Goal: Task Accomplishment & Management: Manage account settings

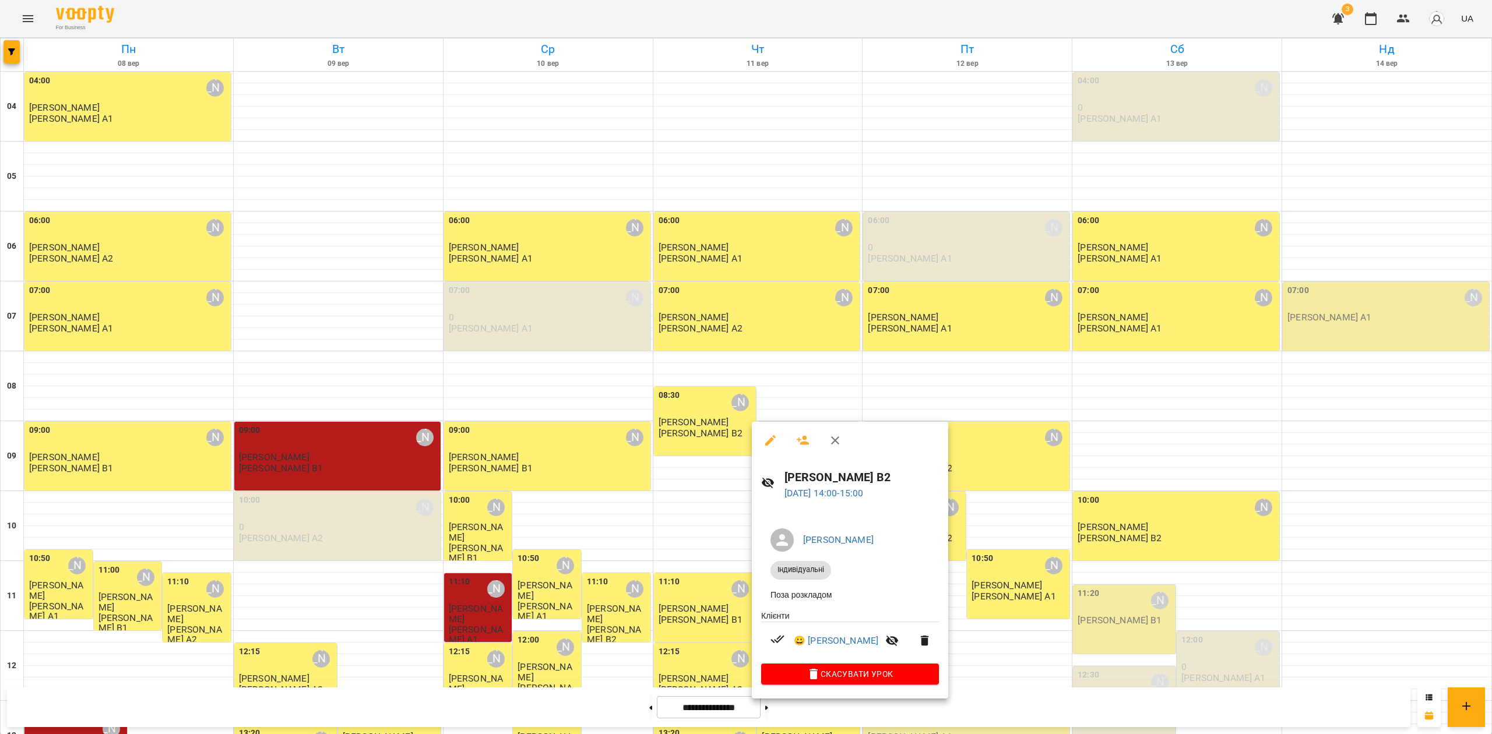
drag, startPoint x: 34, startPoint y: 8, endPoint x: 34, endPoint y: 19, distance: 11.7
click at [34, 8] on div at bounding box center [746, 367] width 1492 height 734
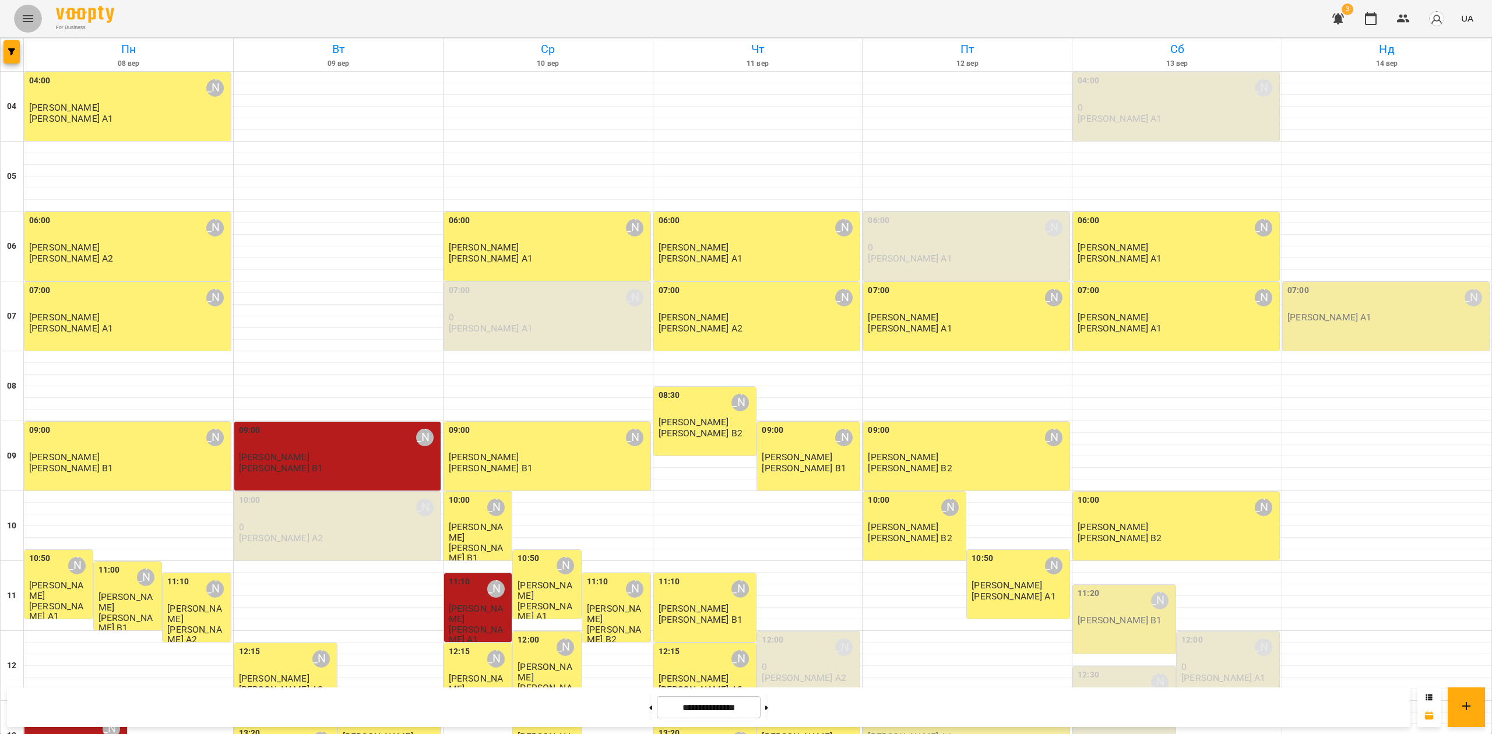
click at [29, 17] on icon "Menu" at bounding box center [28, 19] width 14 height 14
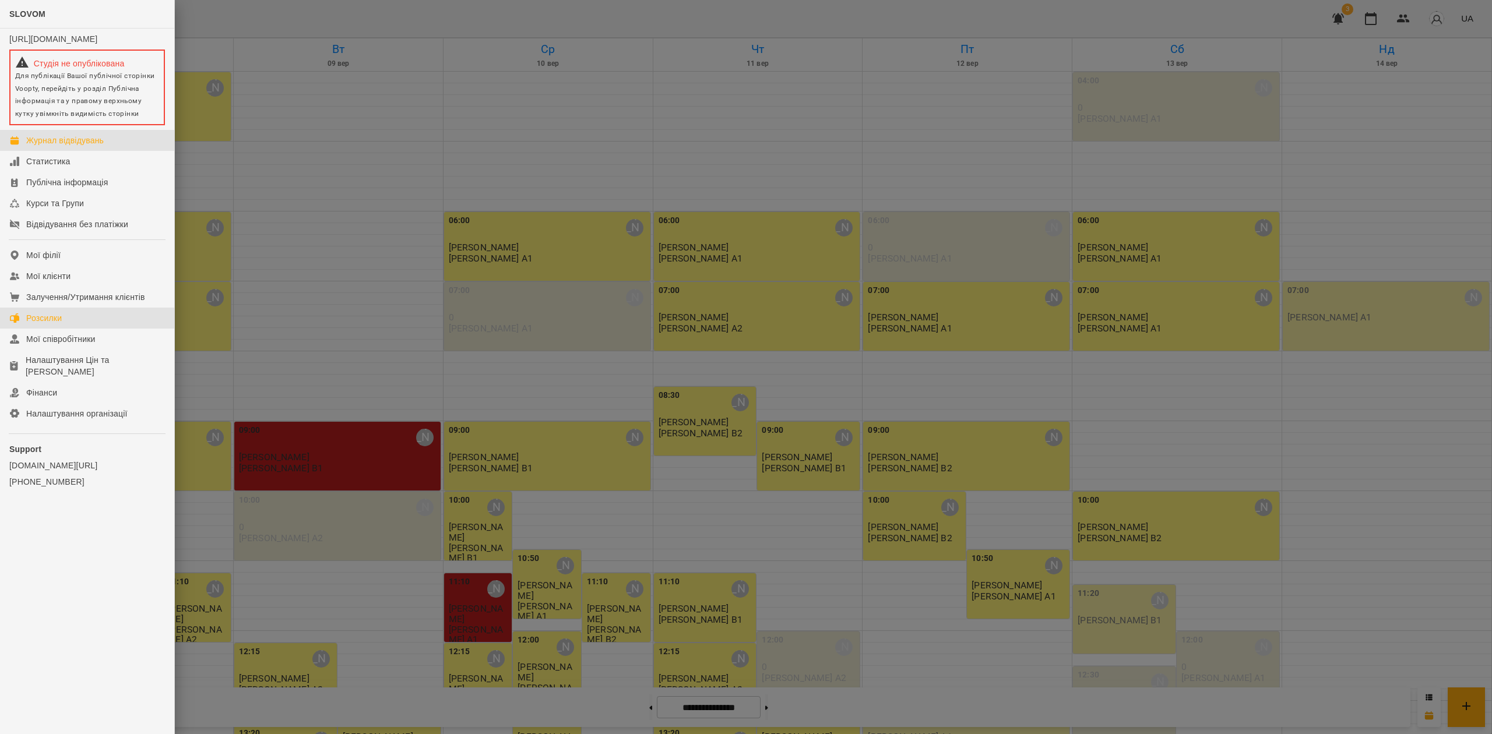
click at [117, 318] on link "Розсилки" at bounding box center [87, 318] width 174 height 21
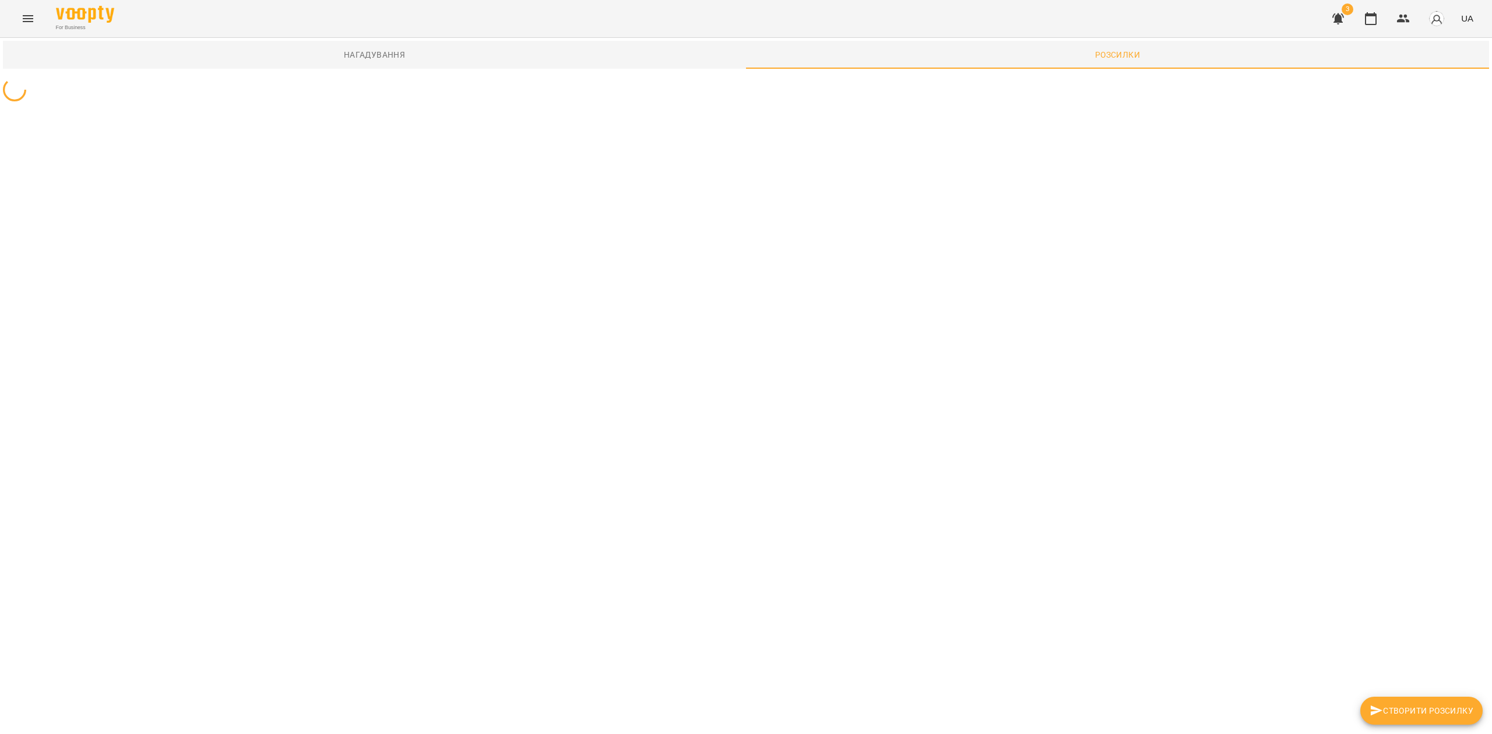
click at [23, 14] on icon "Menu" at bounding box center [28, 19] width 14 height 14
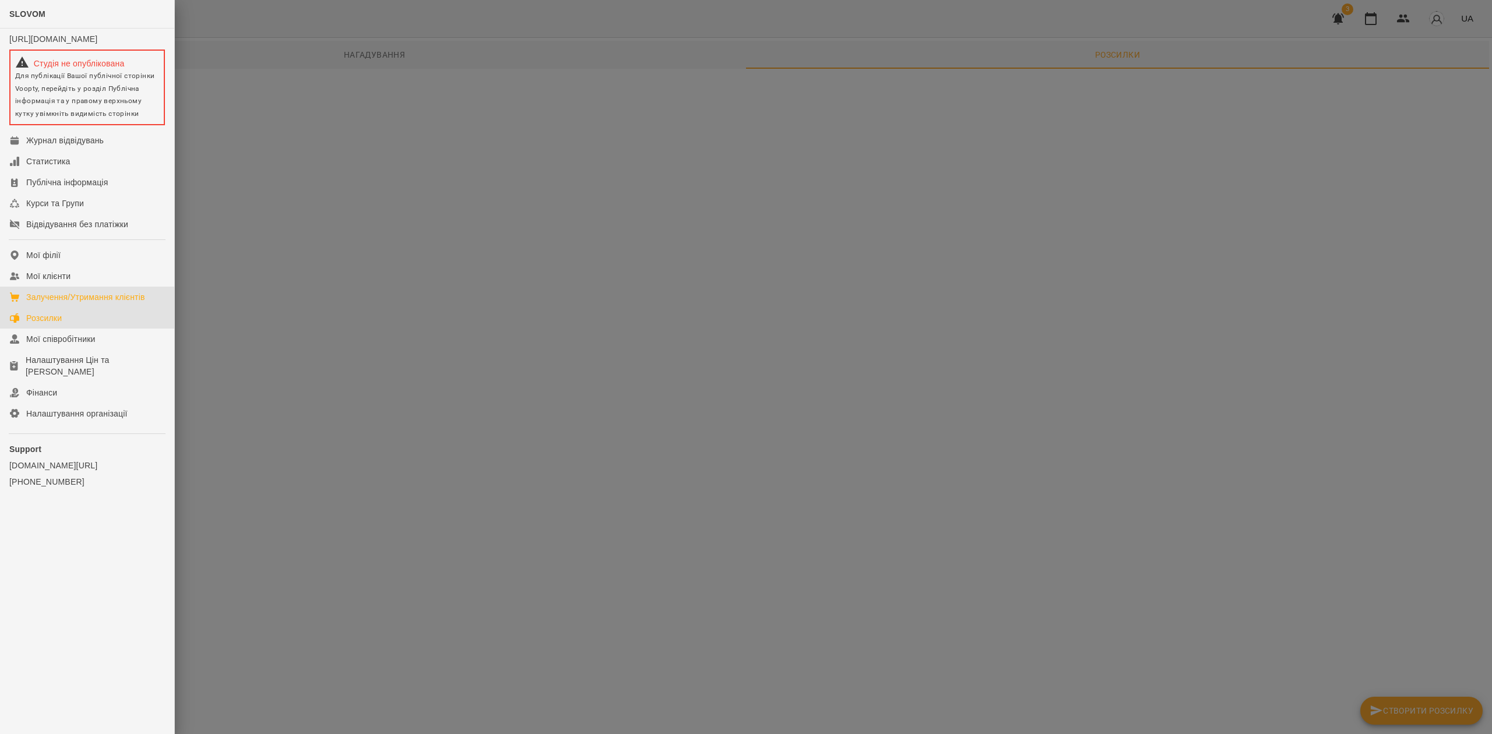
click at [84, 308] on link "Залучення/Утримання клієнтів" at bounding box center [87, 297] width 174 height 21
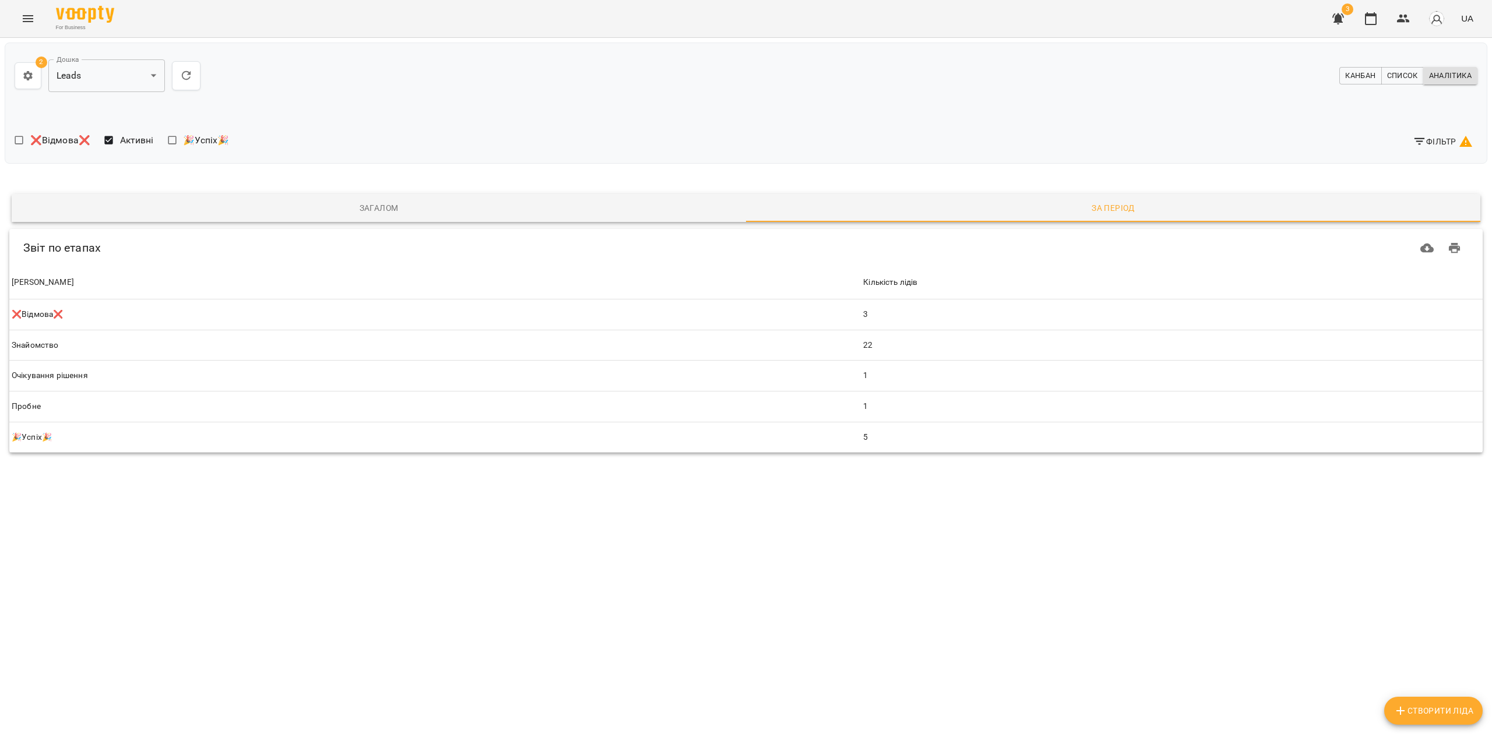
click at [1451, 141] on span "Фільтр" at bounding box center [1442, 142] width 60 height 14
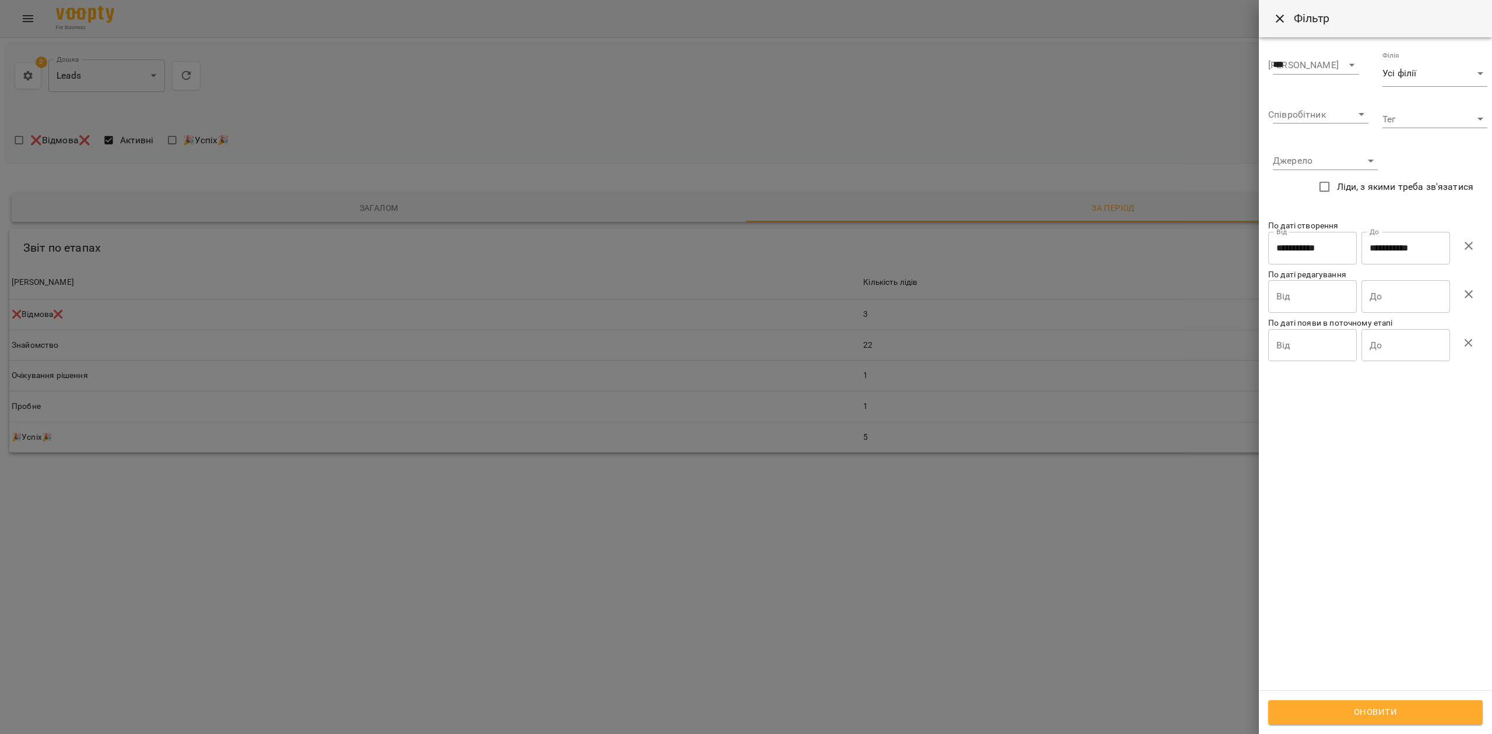
click at [1466, 248] on icon "button" at bounding box center [1468, 246] width 14 height 14
click at [1383, 711] on span "Оновити" at bounding box center [1375, 712] width 189 height 15
click at [692, 579] on div at bounding box center [746, 367] width 1492 height 734
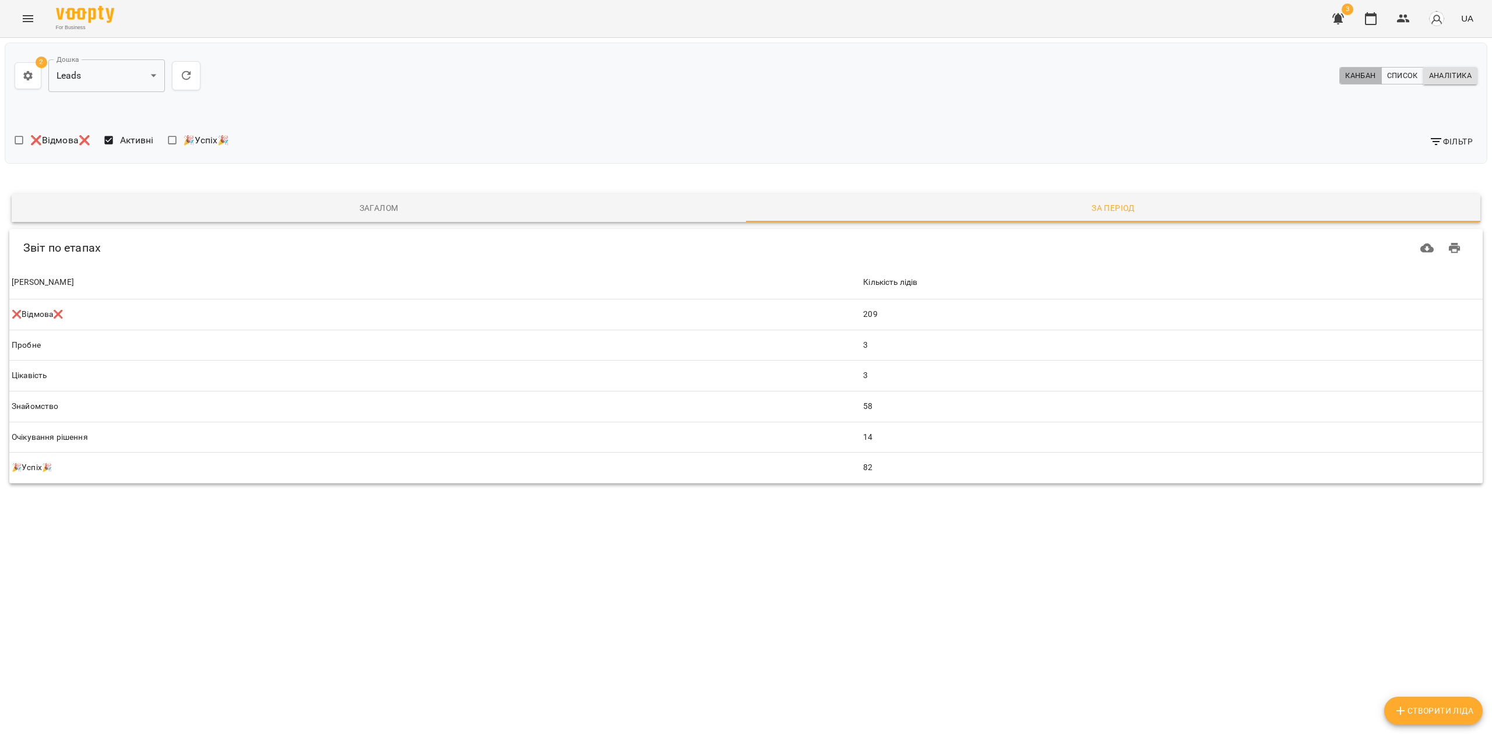
click at [1355, 71] on span "Канбан" at bounding box center [1360, 75] width 30 height 13
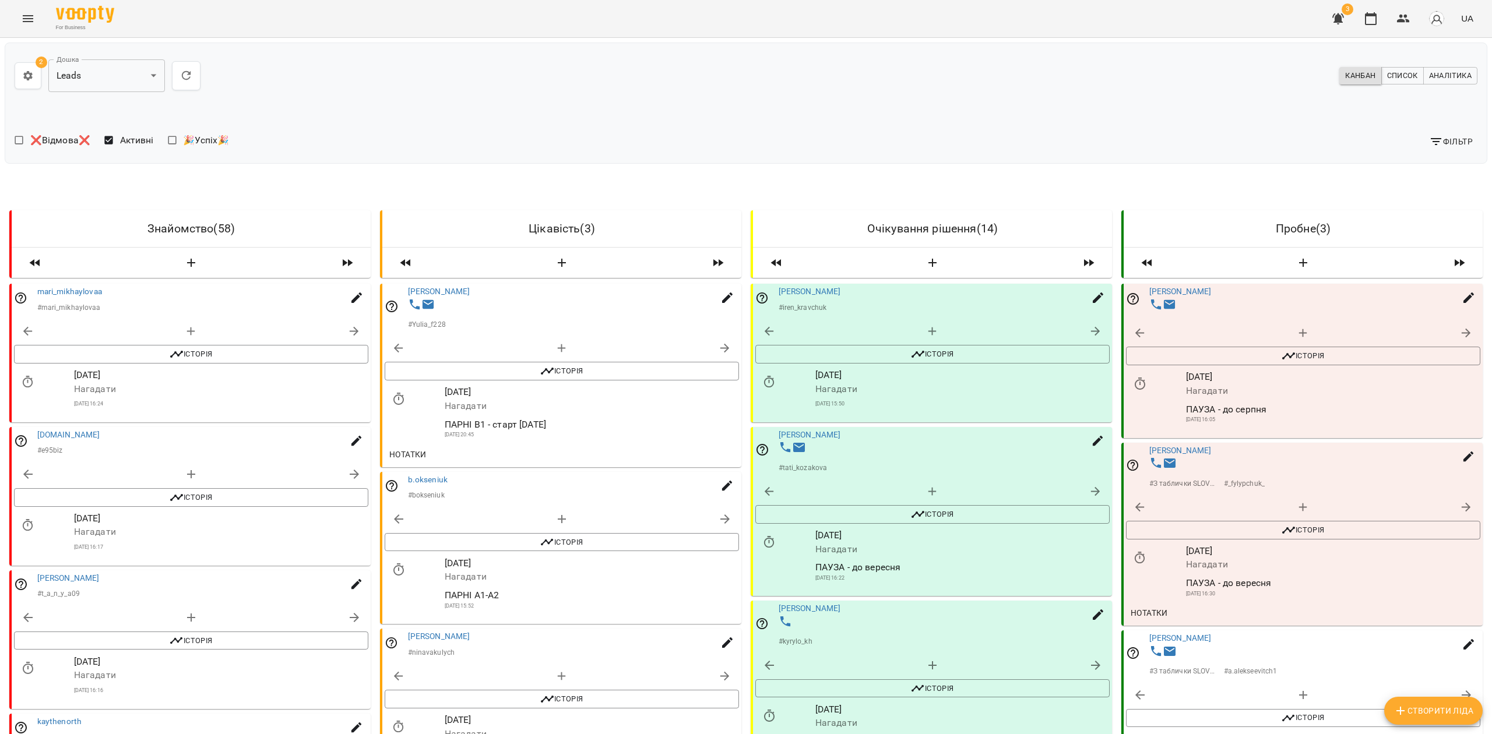
click at [194, 256] on icon "button" at bounding box center [191, 263] width 14 height 14
select select "*"
select select "**"
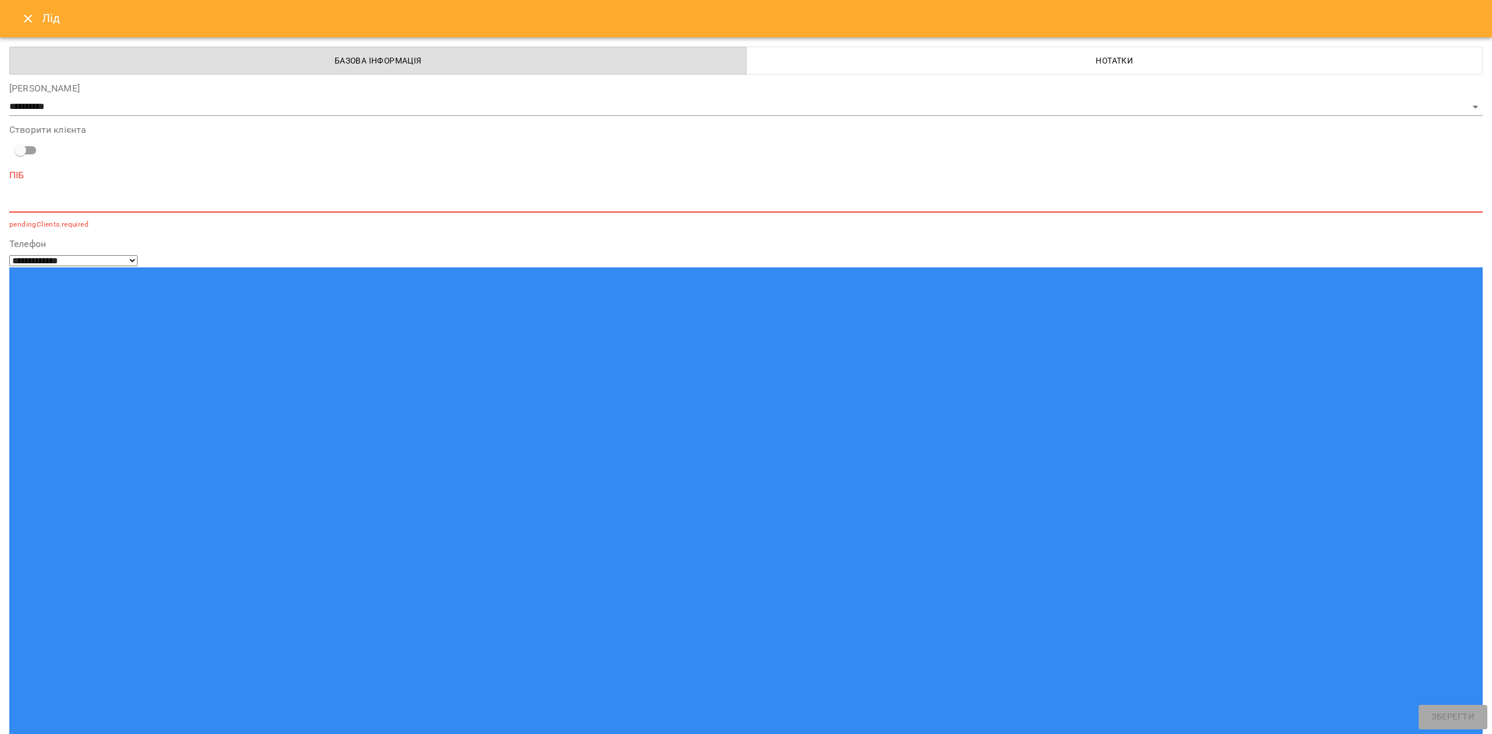
paste input "**********"
type input "**********"
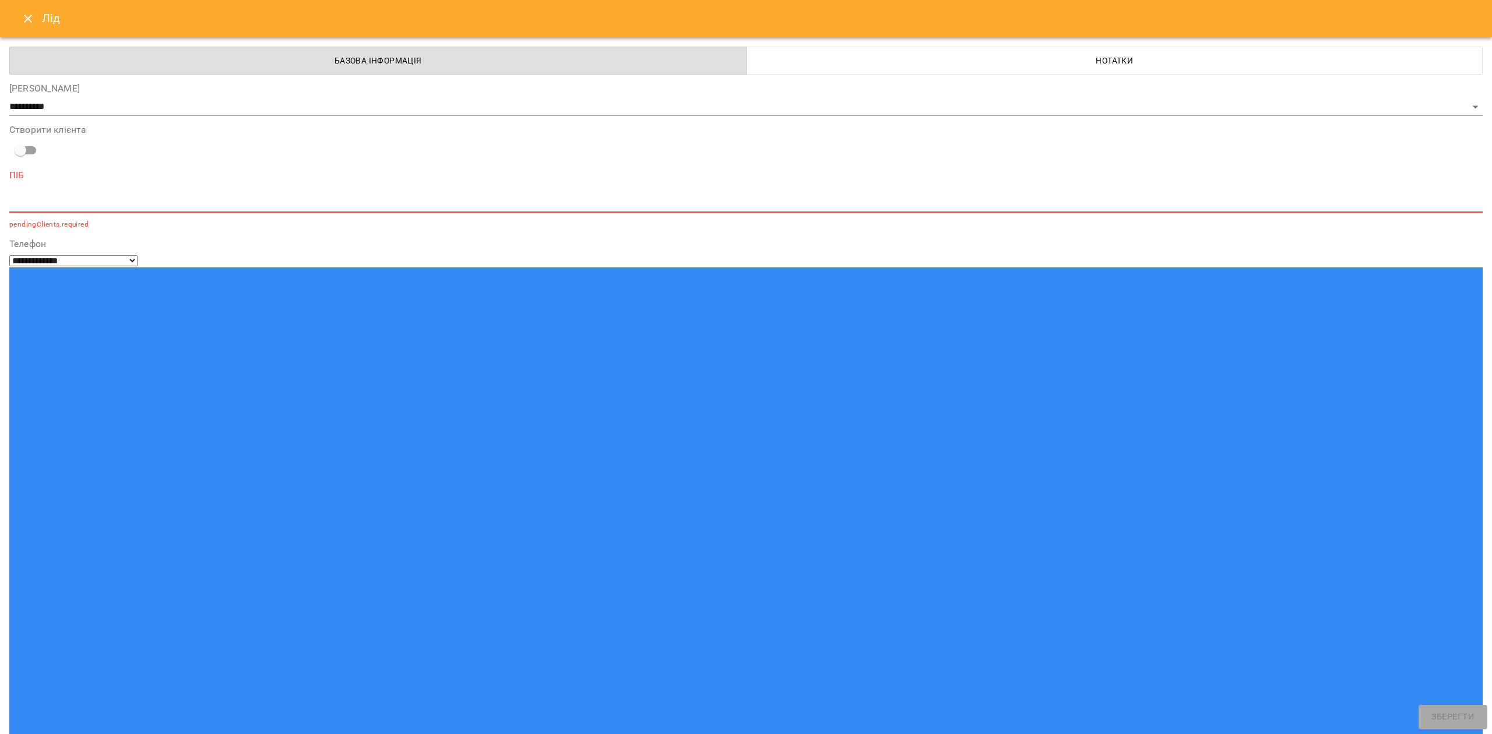
click at [119, 199] on textarea at bounding box center [745, 203] width 1473 height 11
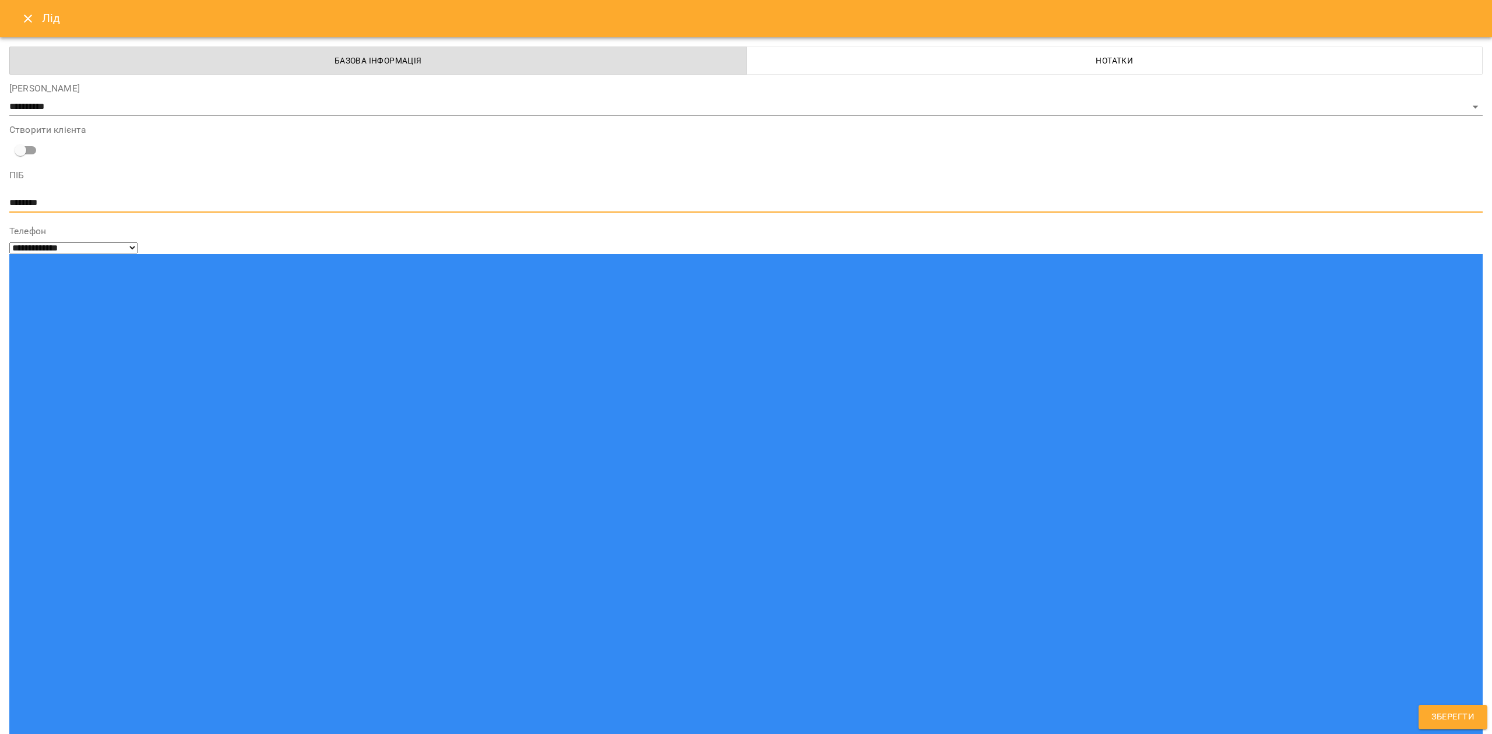
type textarea "********"
click at [1459, 707] on button "Зберегти" at bounding box center [1452, 717] width 69 height 24
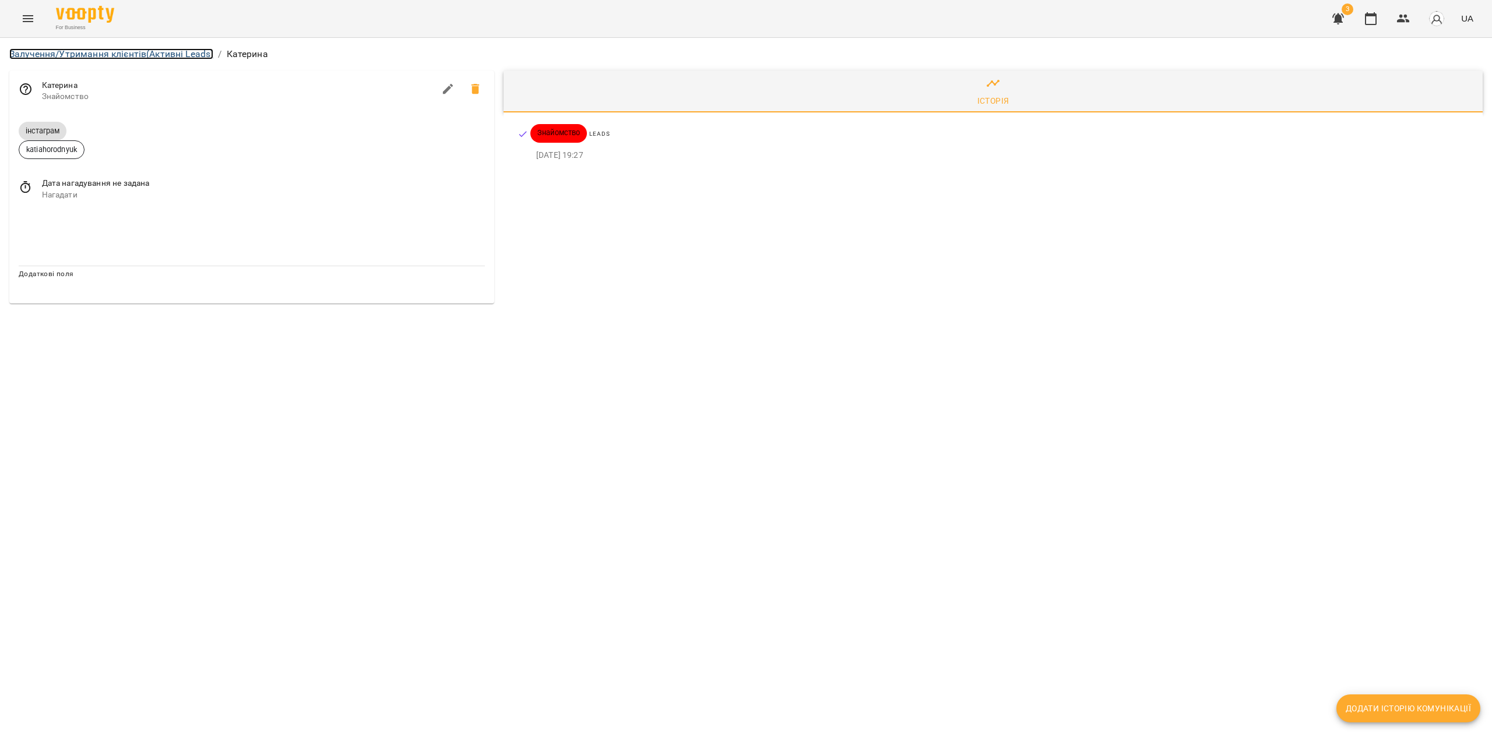
click at [157, 55] on link "Залучення/Утримання клієнтів (Активні Leads)" at bounding box center [111, 53] width 204 height 11
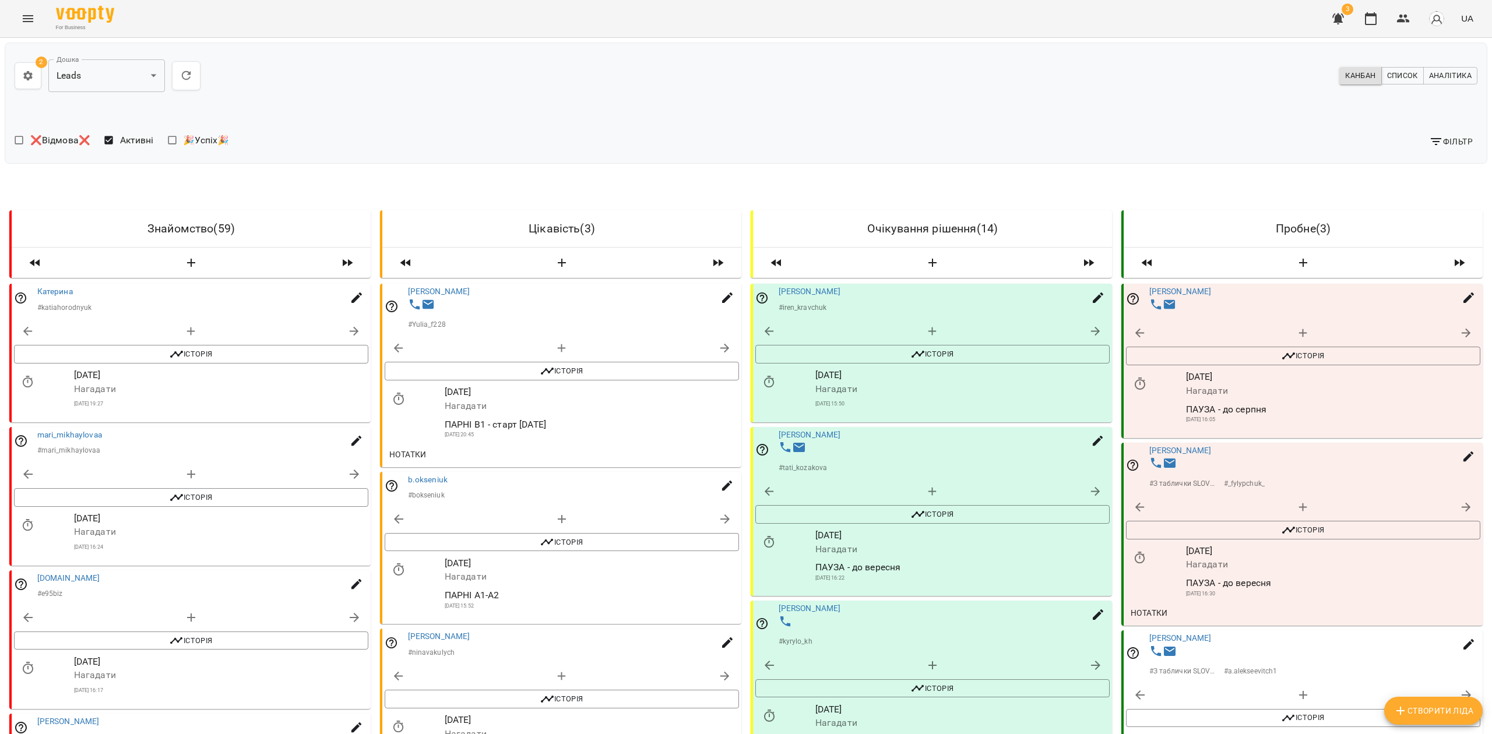
click at [1336, 19] on icon "button" at bounding box center [1338, 18] width 12 height 11
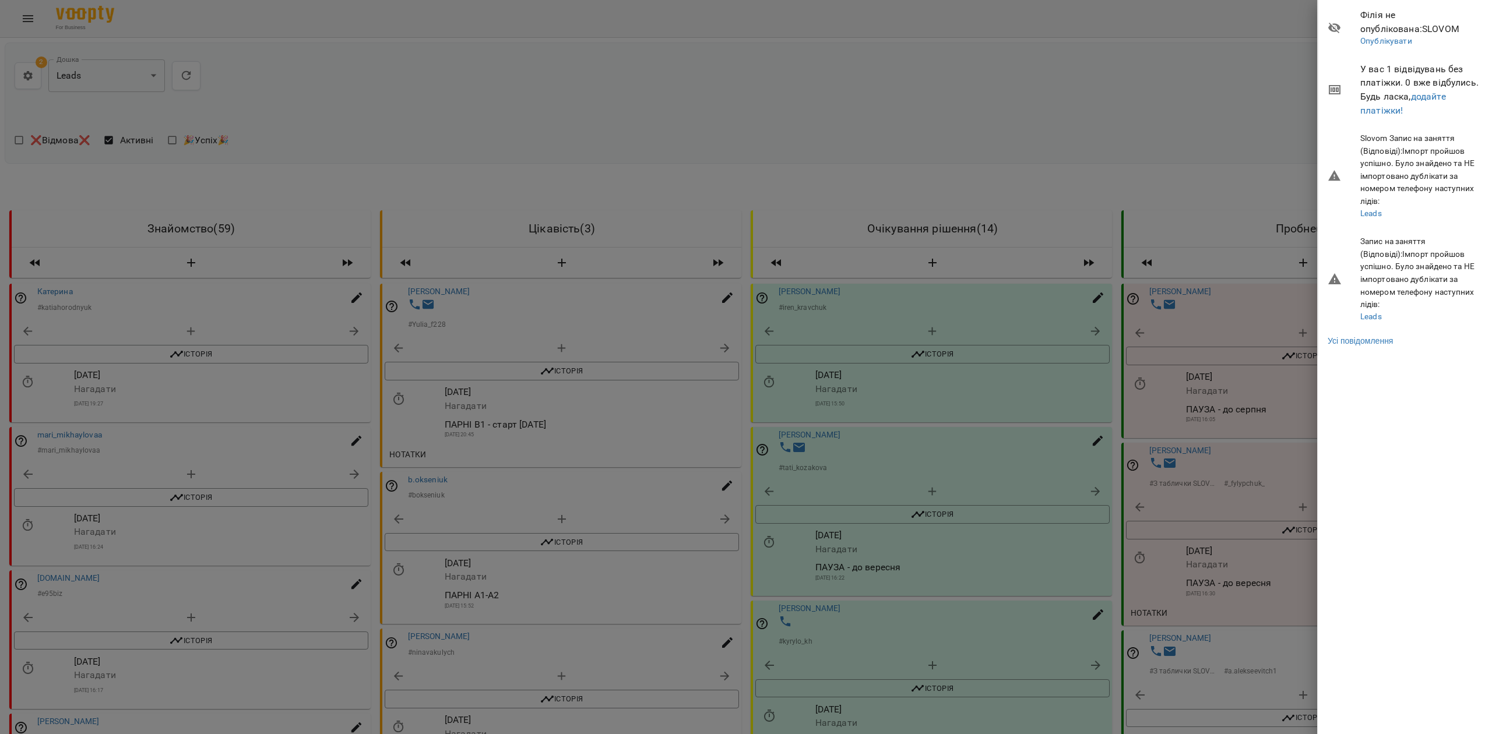
drag, startPoint x: 1227, startPoint y: 87, endPoint x: 1229, endPoint y: 94, distance: 6.6
click at [1227, 89] on div at bounding box center [746, 367] width 1492 height 734
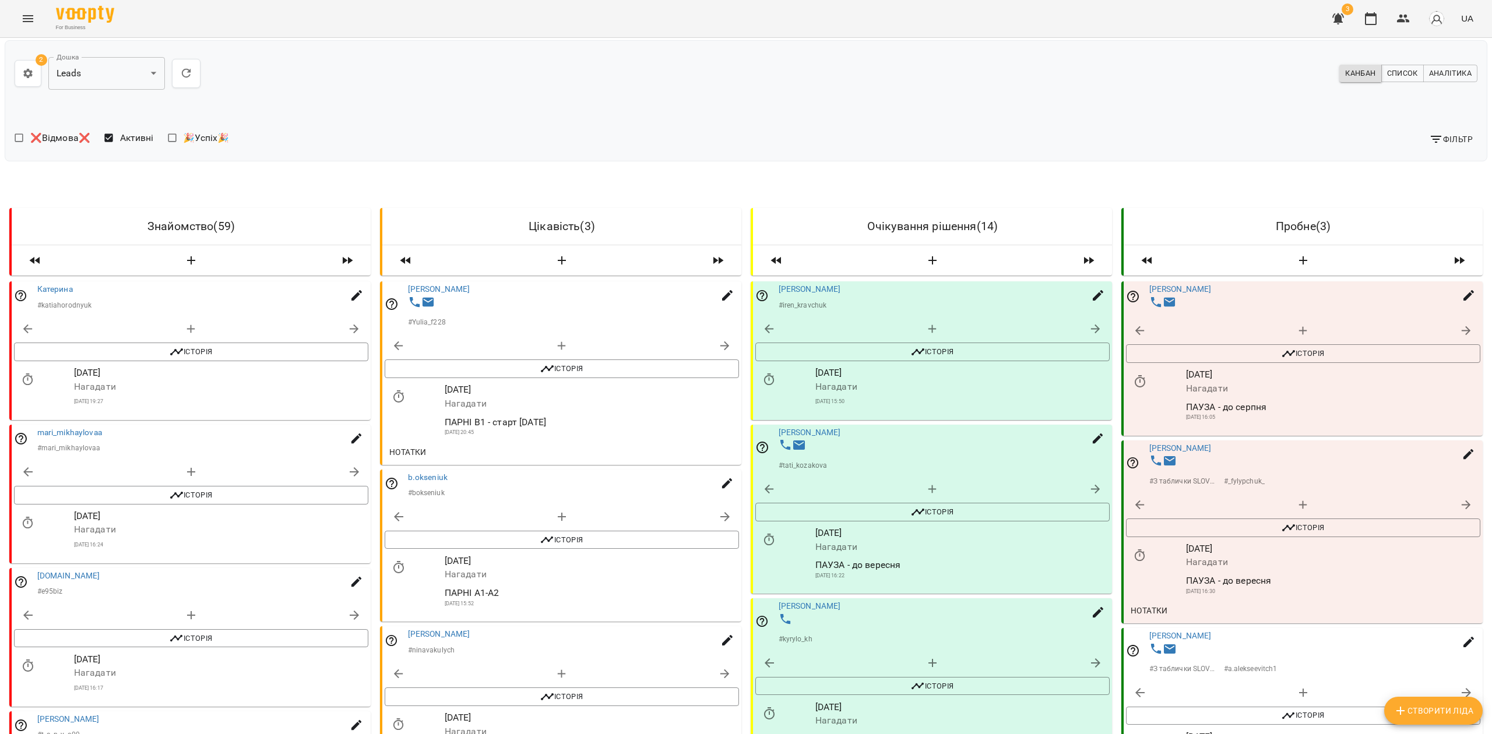
scroll to position [311, 0]
click at [1365, 21] on icon "button" at bounding box center [1370, 19] width 14 height 14
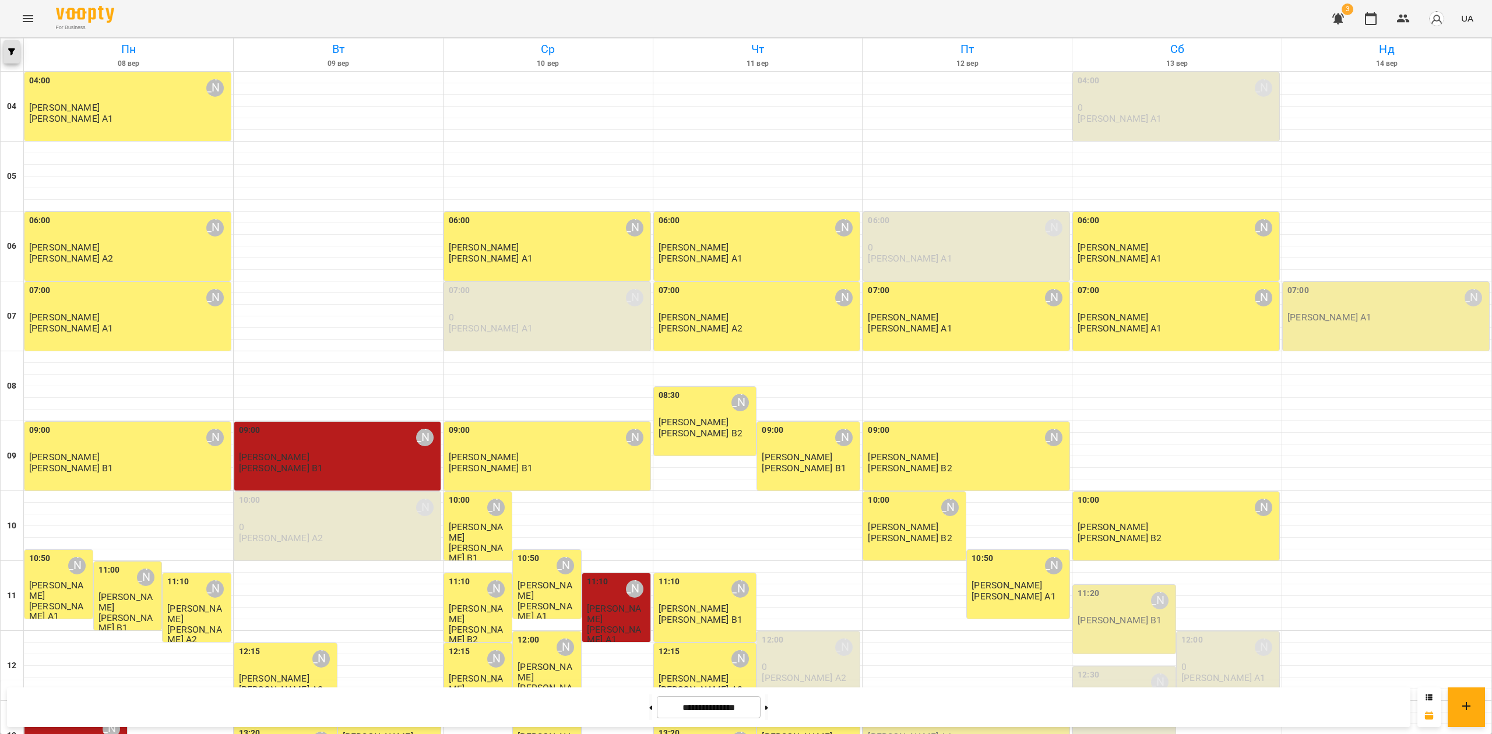
click at [5, 55] on span "button" at bounding box center [11, 51] width 16 height 7
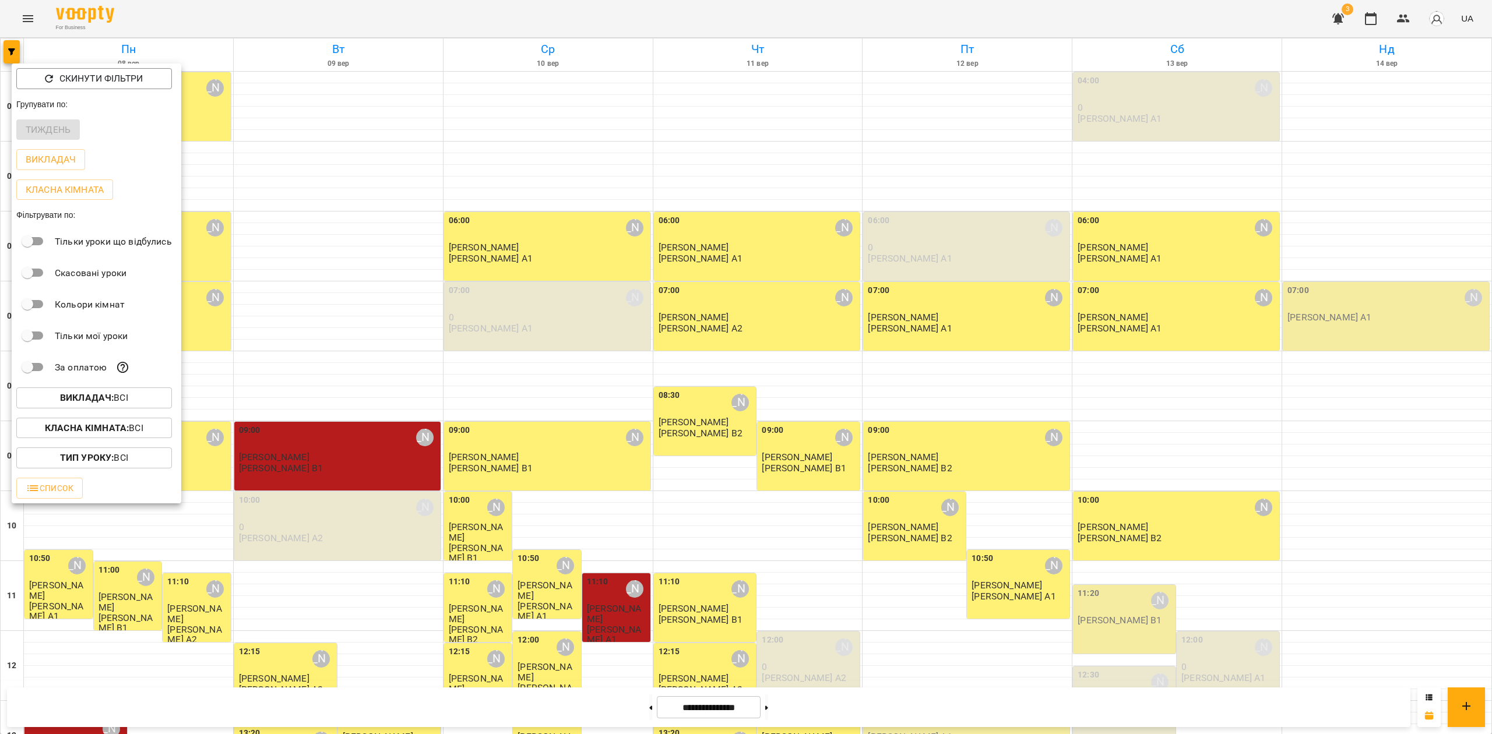
click at [494, 276] on div at bounding box center [746, 367] width 1492 height 734
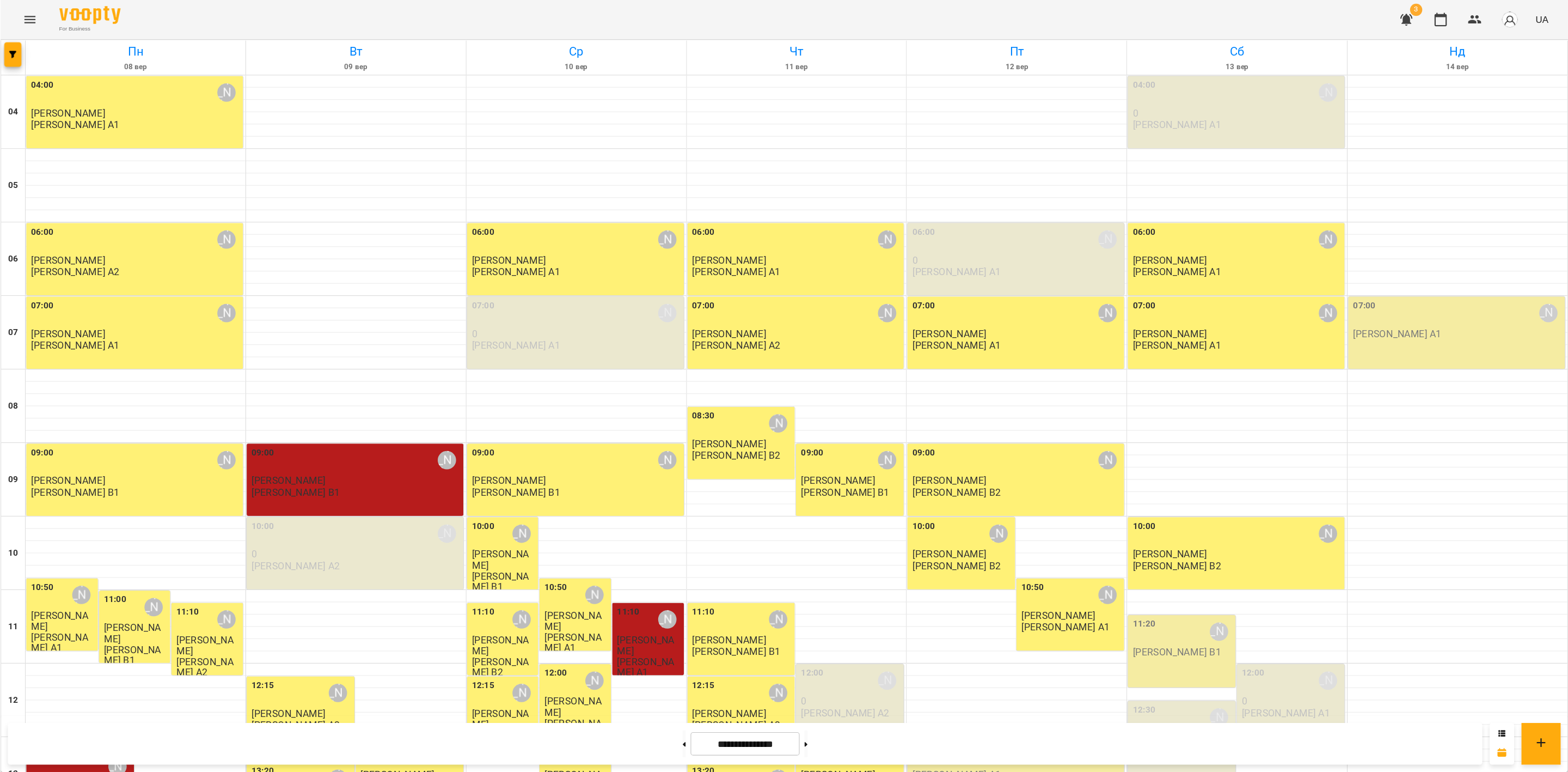
scroll to position [291, 0]
click at [718, 666] on button at bounding box center [716, 662] width 3 height 24
type input "**********"
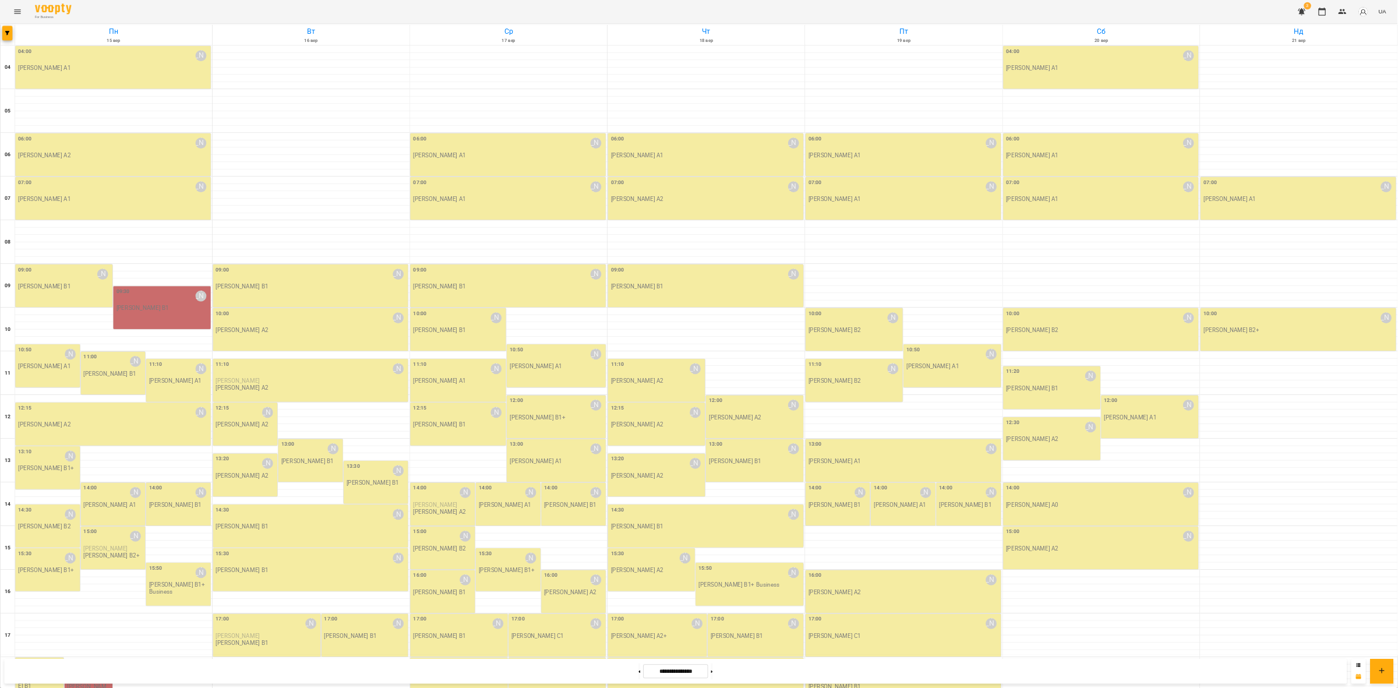
scroll to position [0, 0]
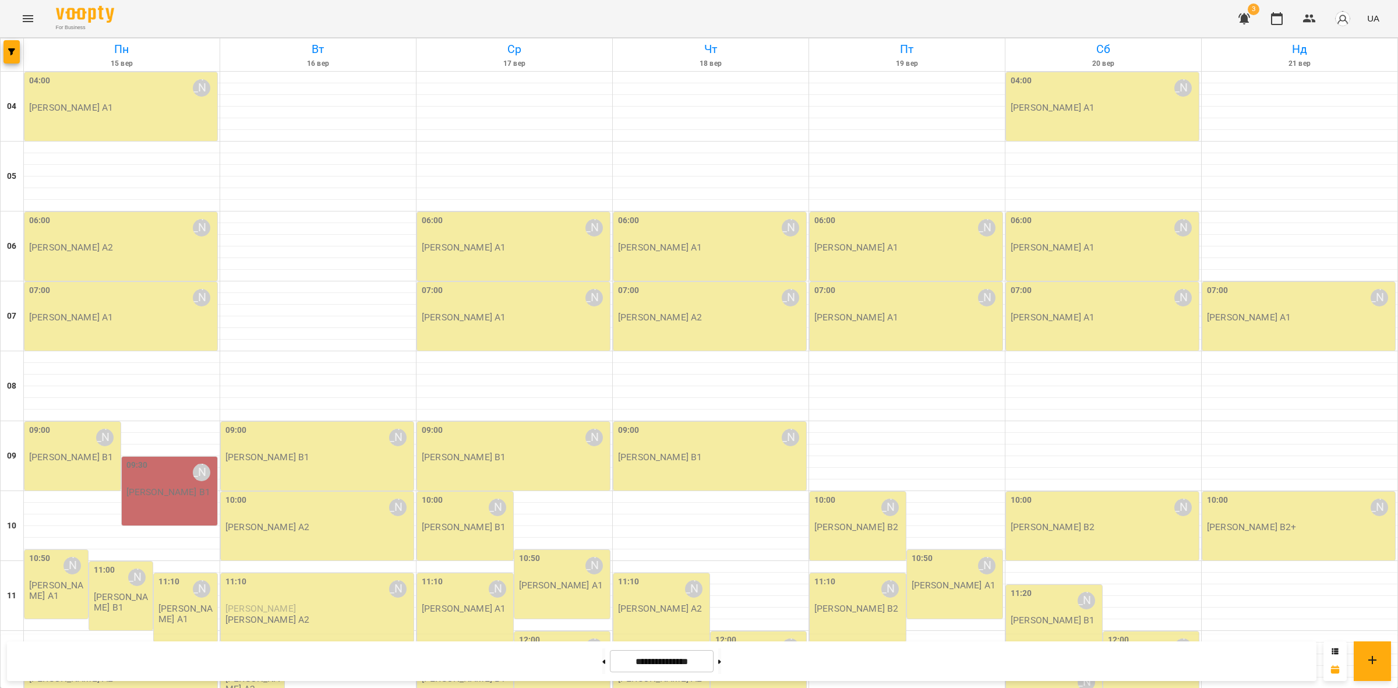
drag, startPoint x: 37, startPoint y: 1, endPoint x: 22, endPoint y: 16, distance: 21.0
click at [36, 1] on div "For Business 3 UA" at bounding box center [699, 18] width 1398 height 37
click at [22, 28] on button "Menu" at bounding box center [28, 19] width 28 height 28
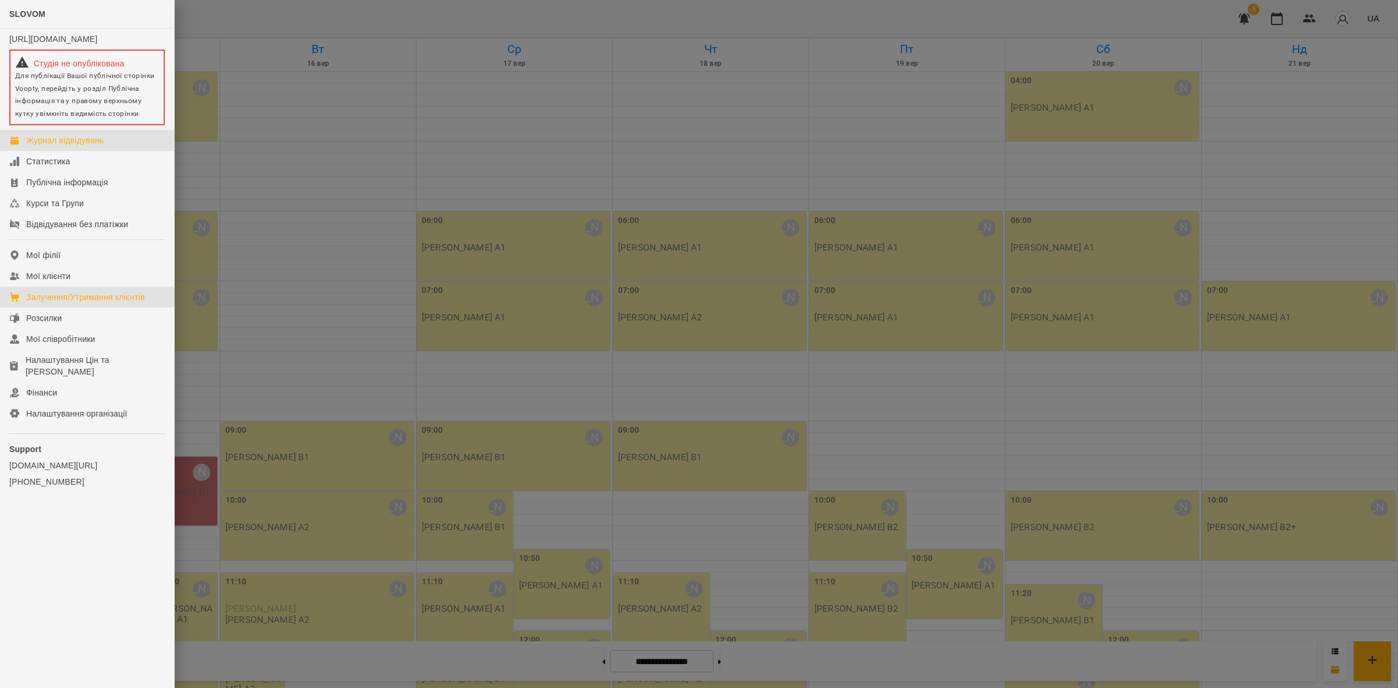
click at [69, 303] on div "Залучення/Утримання клієнтів" at bounding box center [85, 297] width 119 height 12
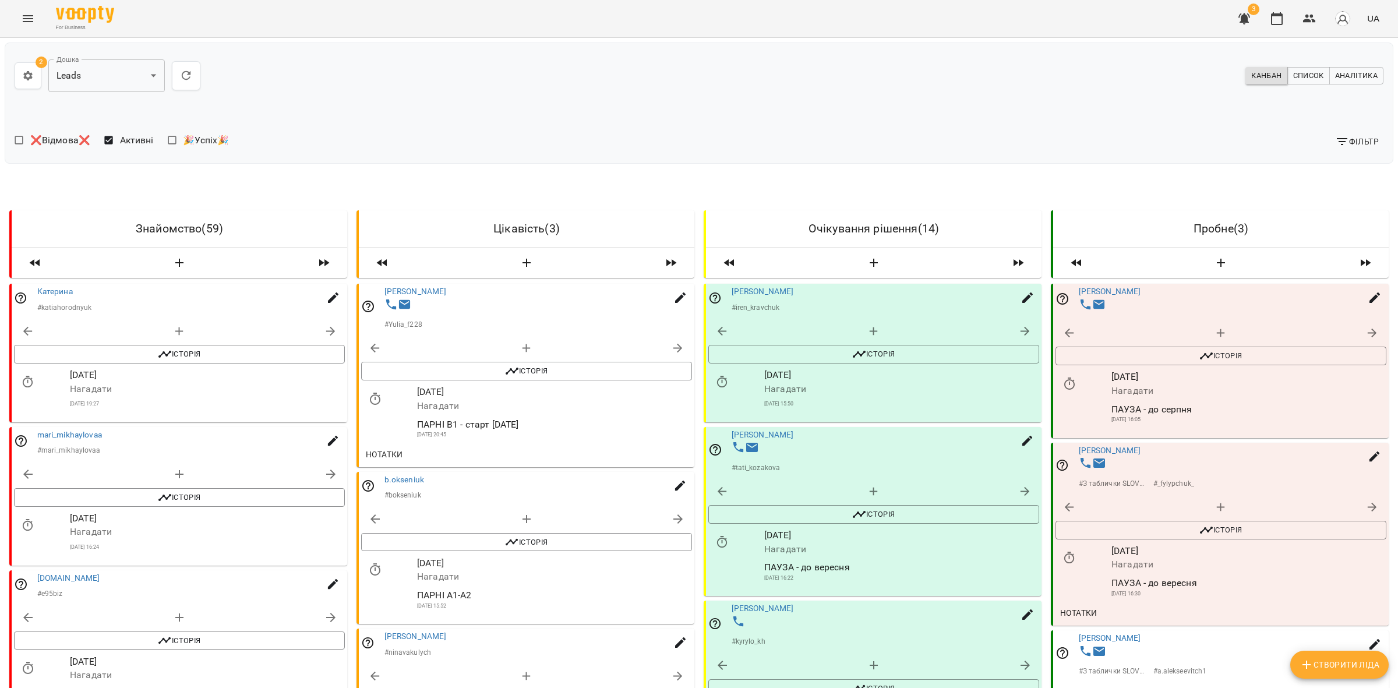
click at [21, 64] on button "button" at bounding box center [28, 75] width 27 height 27
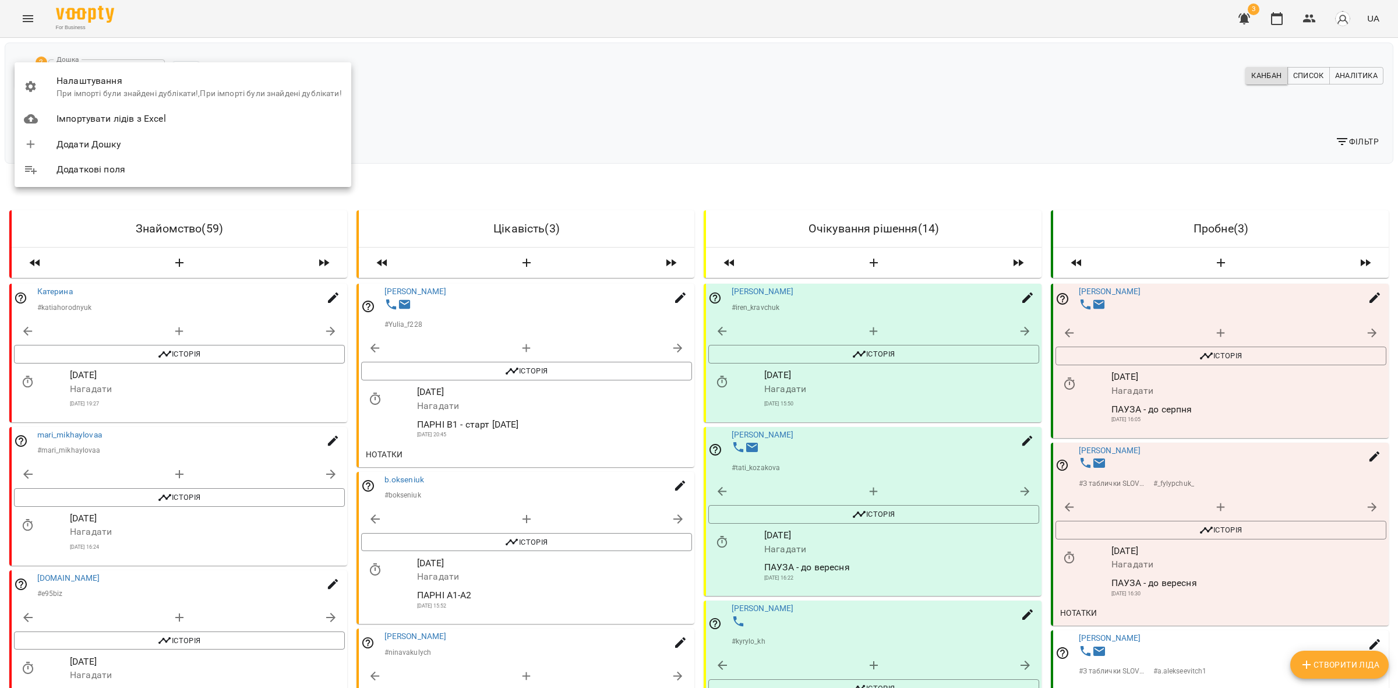
click at [220, 88] on p "При імпорті були знайдені дублікати!,При імпорті були знайдені дублікати!" at bounding box center [200, 94] width 286 height 12
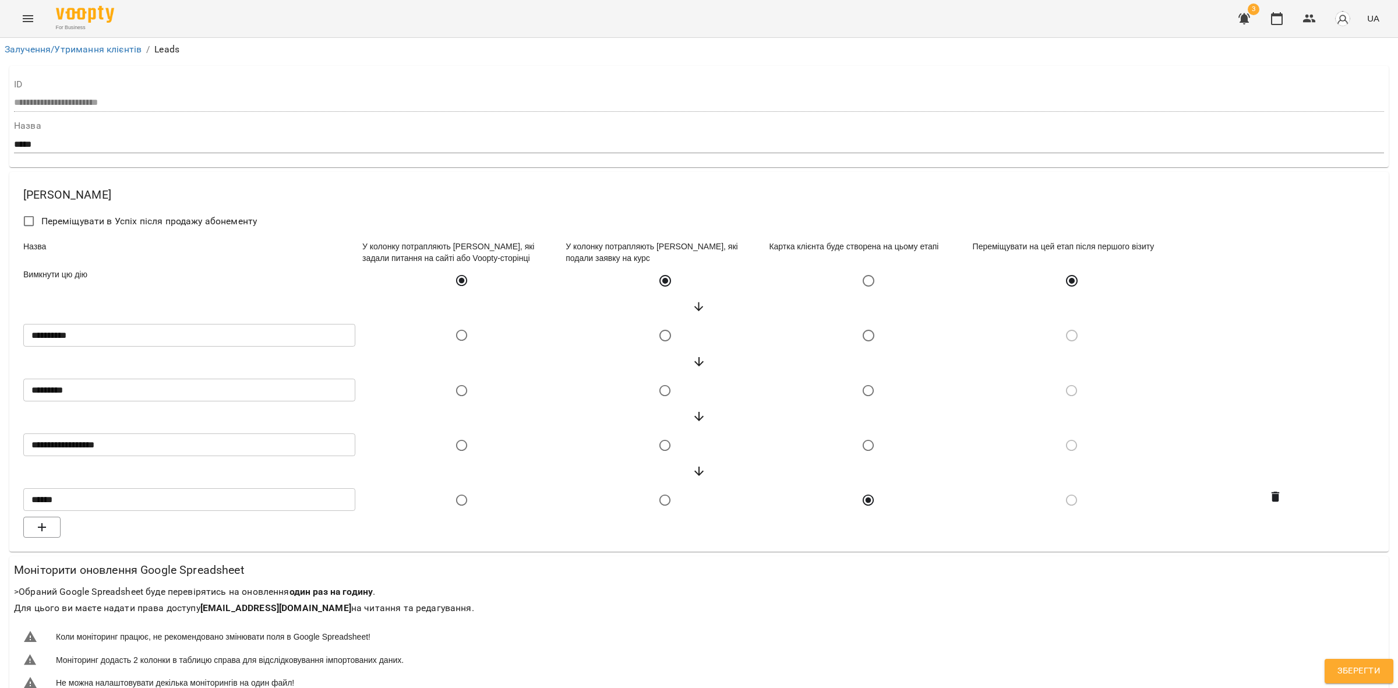
scroll to position [364, 0]
click at [40, 520] on icon "button" at bounding box center [42, 527] width 14 height 14
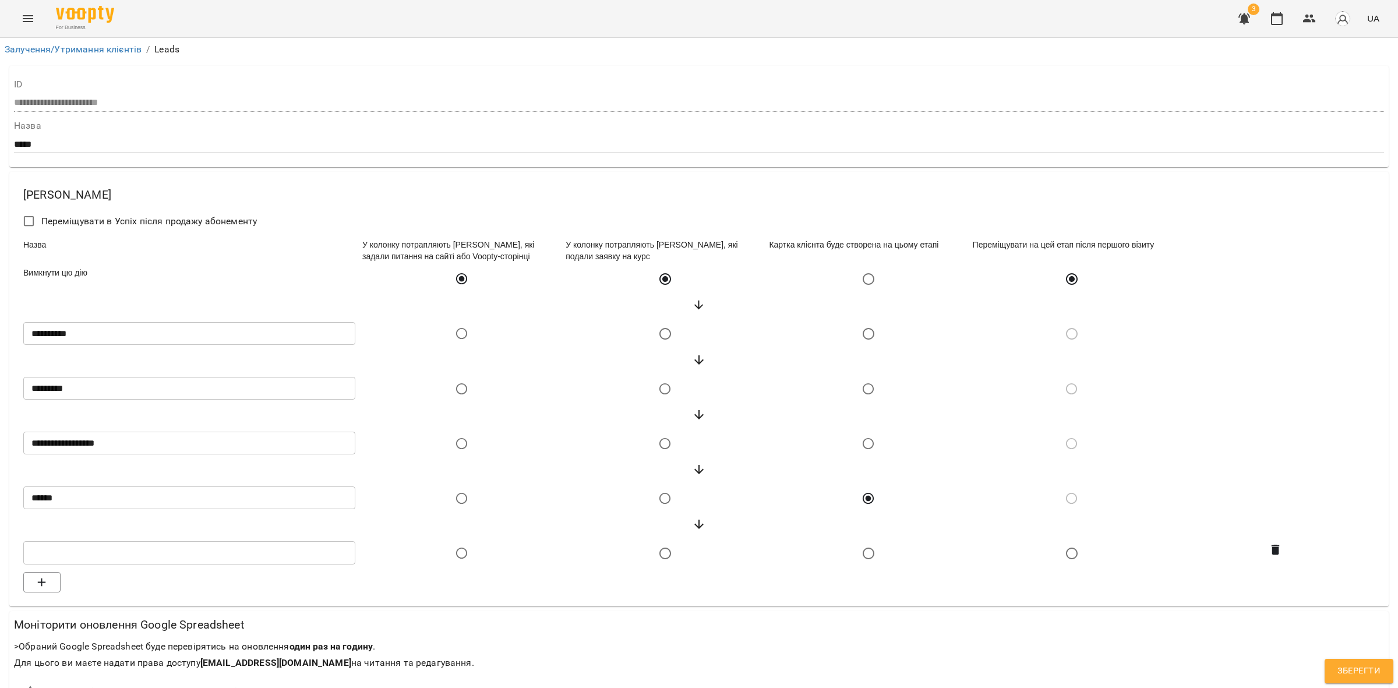
scroll to position [1782, 0]
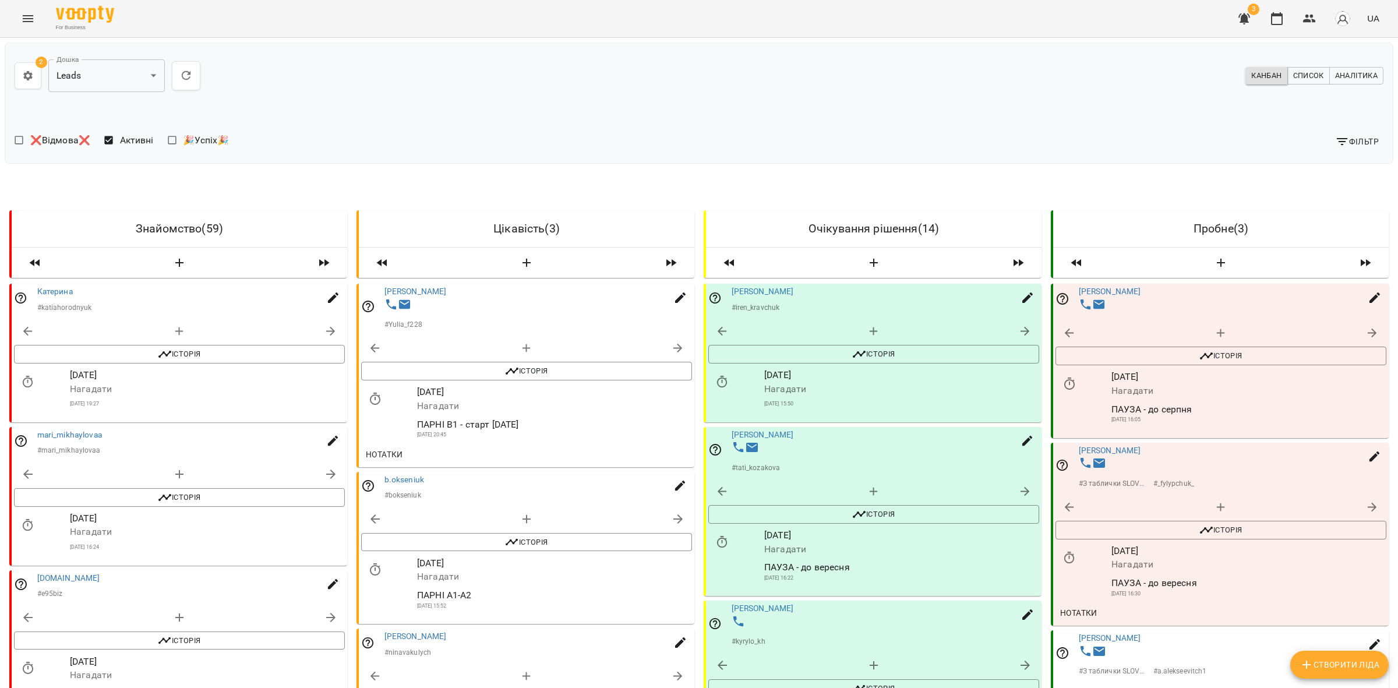
click at [19, 77] on button "button" at bounding box center [28, 75] width 27 height 27
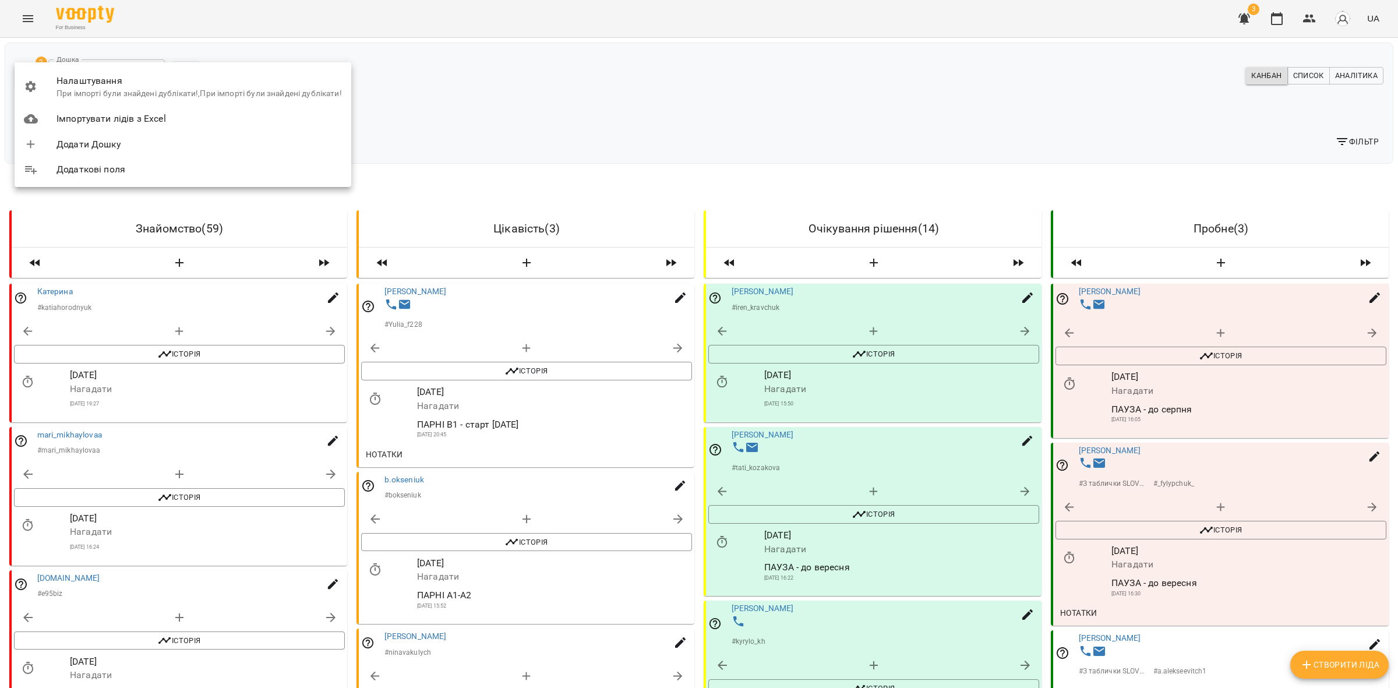
click at [152, 83] on span "Налаштування" at bounding box center [200, 81] width 286 height 14
